Goal: Find contact information

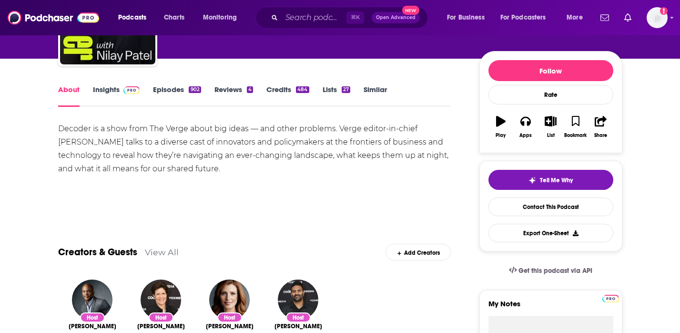
scroll to position [67, 0]
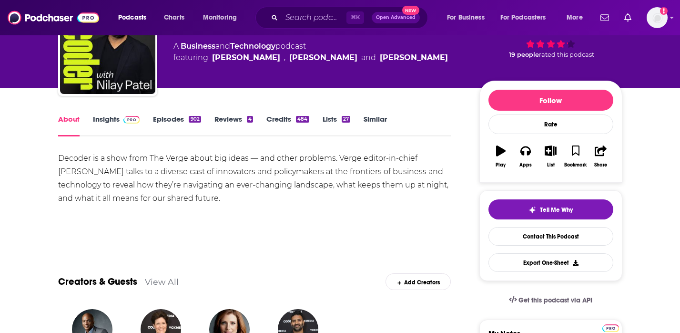
click at [123, 118] on img at bounding box center [131, 120] width 17 height 8
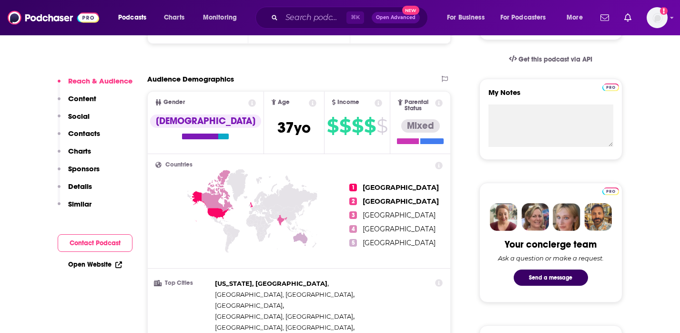
scroll to position [189, 0]
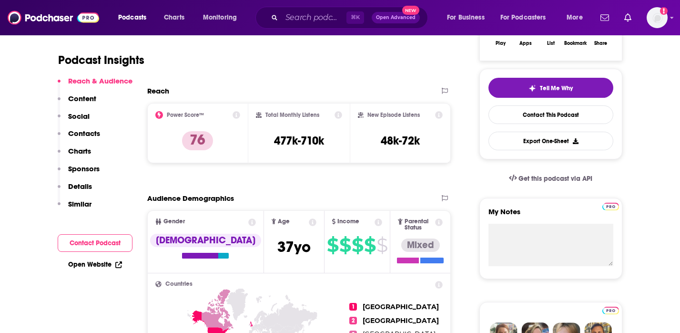
click at [80, 134] on p "Contacts" at bounding box center [84, 133] width 32 height 9
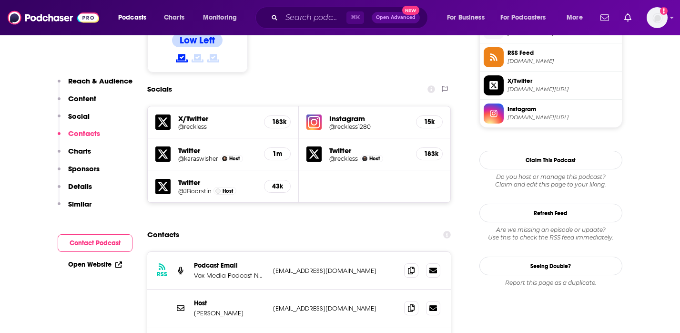
scroll to position [830, 0]
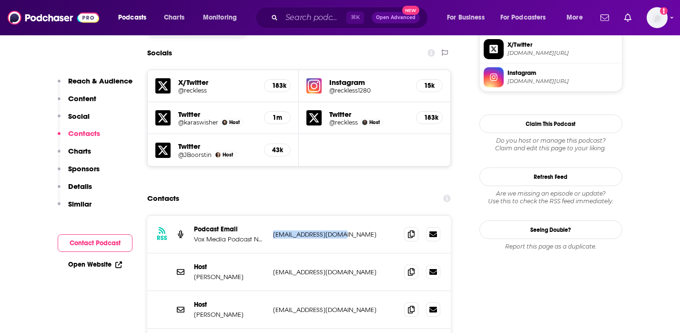
drag, startPoint x: 357, startPoint y: 180, endPoint x: 270, endPoint y: 179, distance: 87.2
click at [270, 215] on div "RSS Podcast Email Vox Media Podcast Network [EMAIL_ADDRESS][DOMAIN_NAME] [EMAIL…" at bounding box center [299, 234] width 304 height 38
copy p "[EMAIL_ADDRESS][DOMAIN_NAME]"
